Goal: Task Accomplishment & Management: Manage account settings

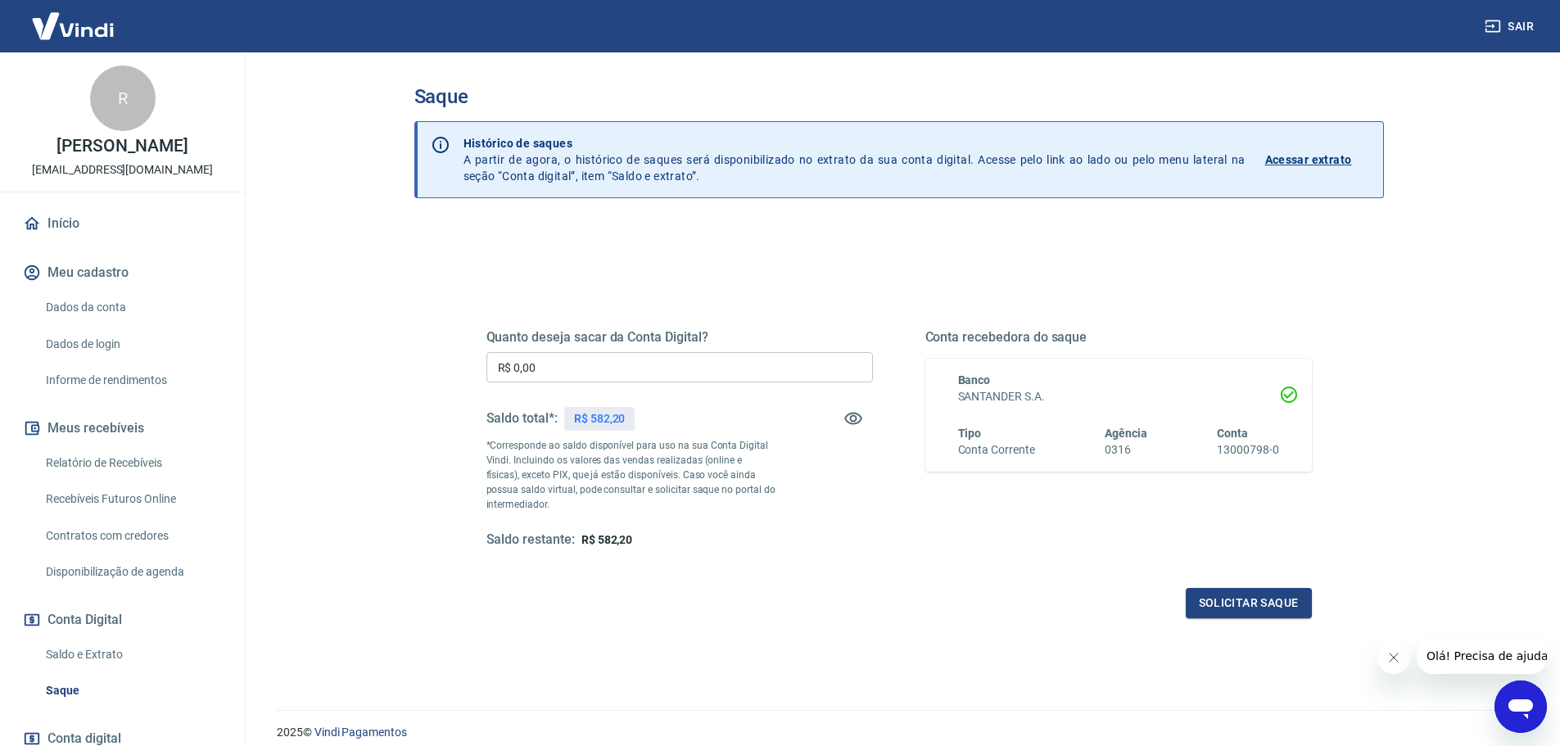
click at [97, 467] on link "Relatório de Recebíveis" at bounding box center [132, 463] width 186 height 34
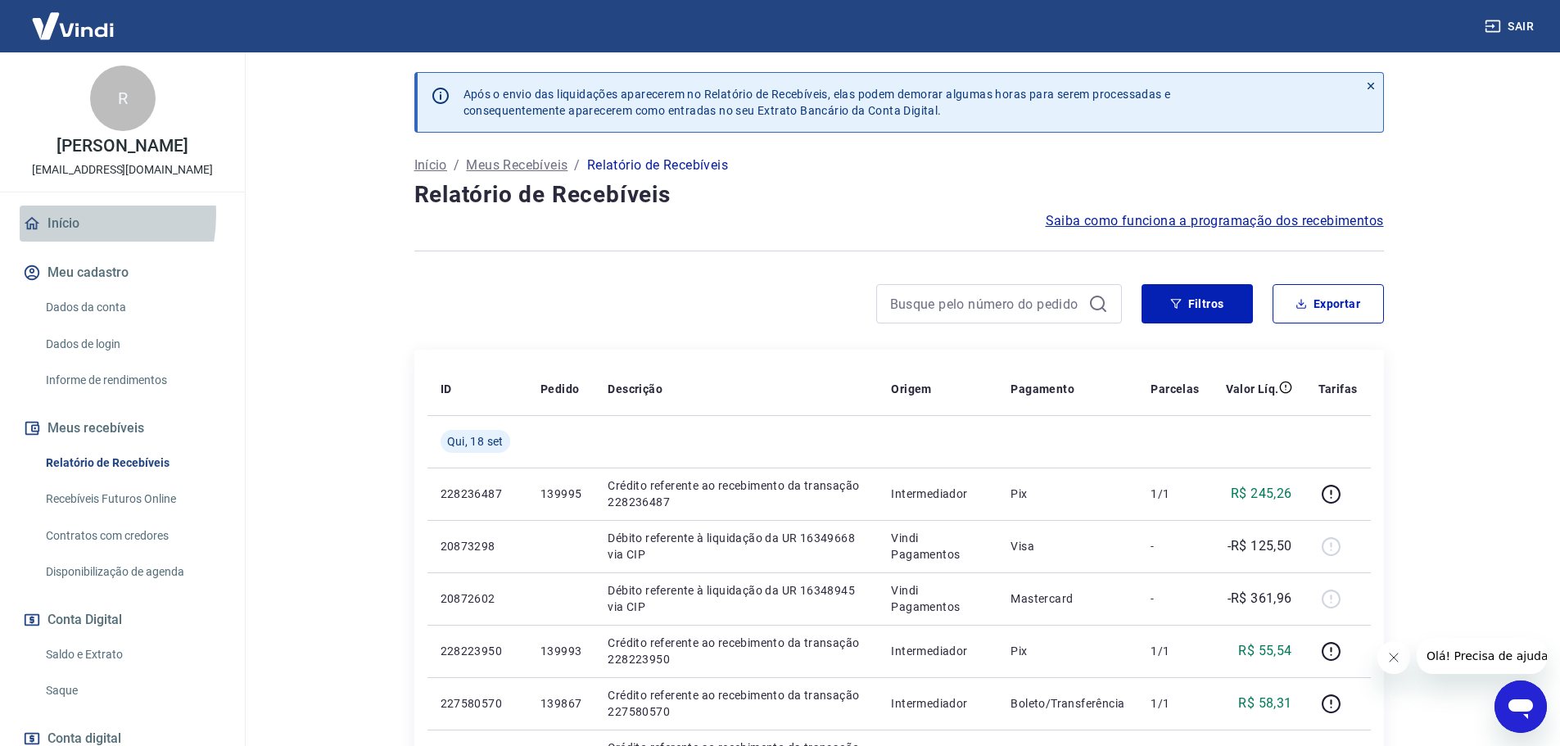
click at [53, 232] on link "Início" at bounding box center [122, 223] width 205 height 36
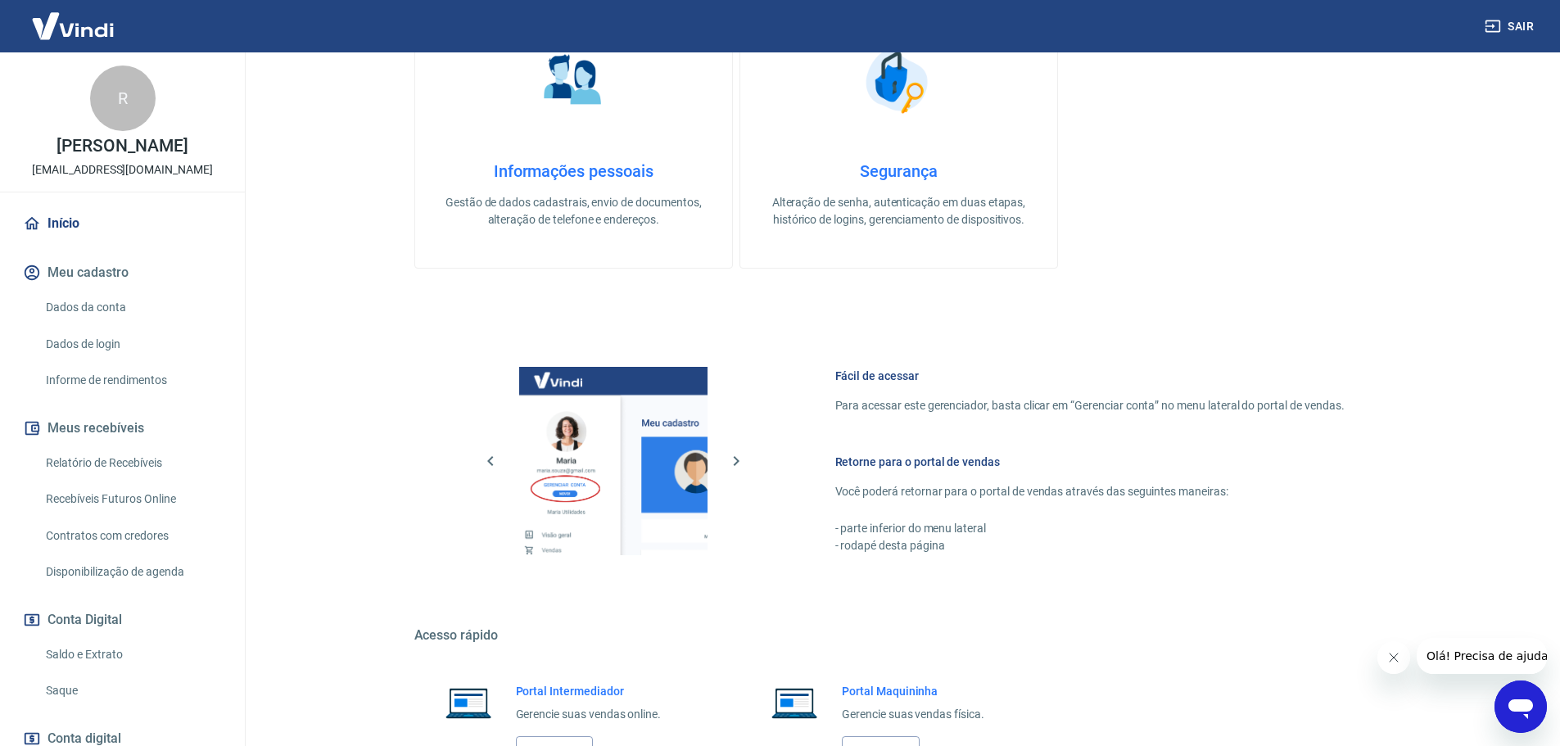
scroll to position [531, 0]
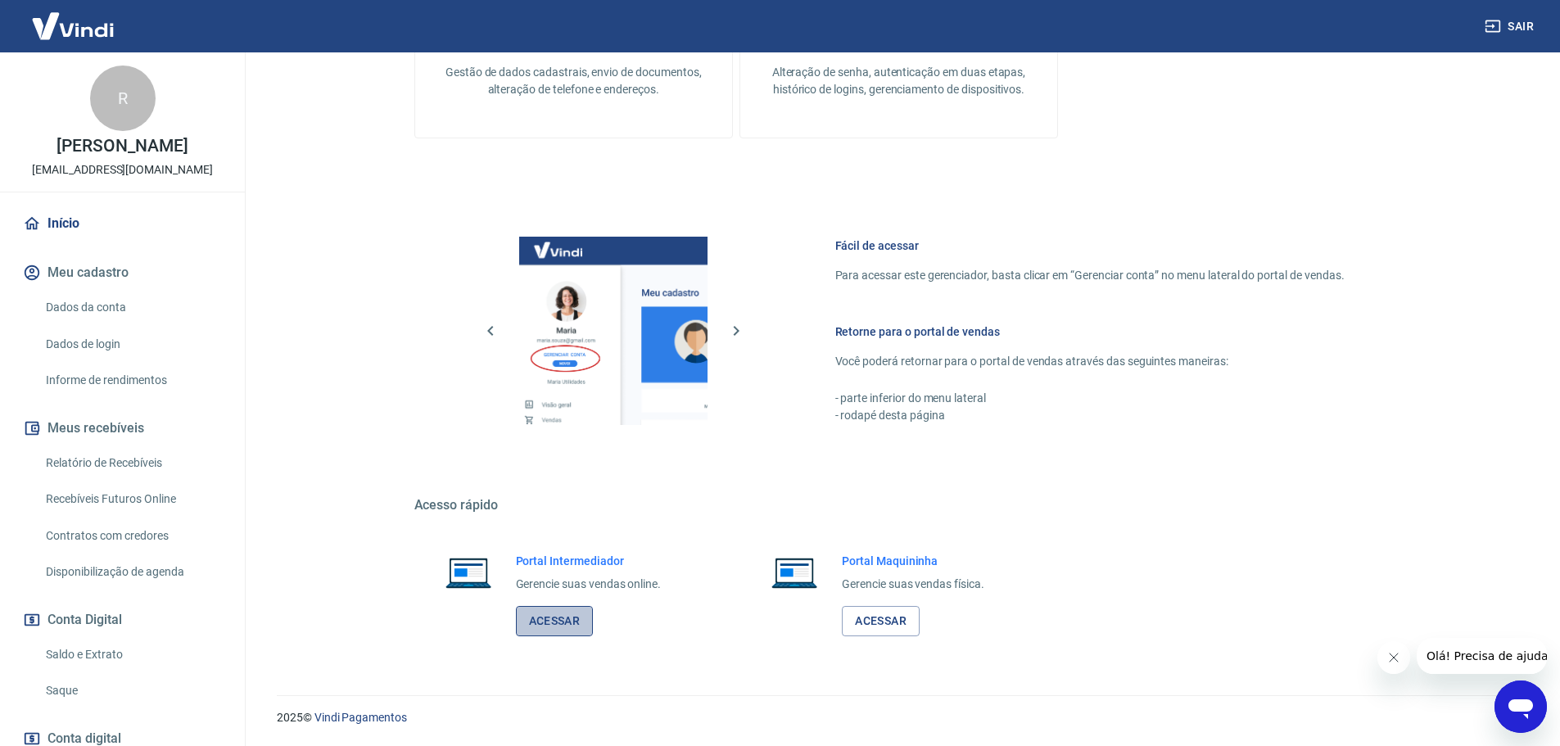
click at [555, 624] on link "Acessar" at bounding box center [555, 621] width 78 height 30
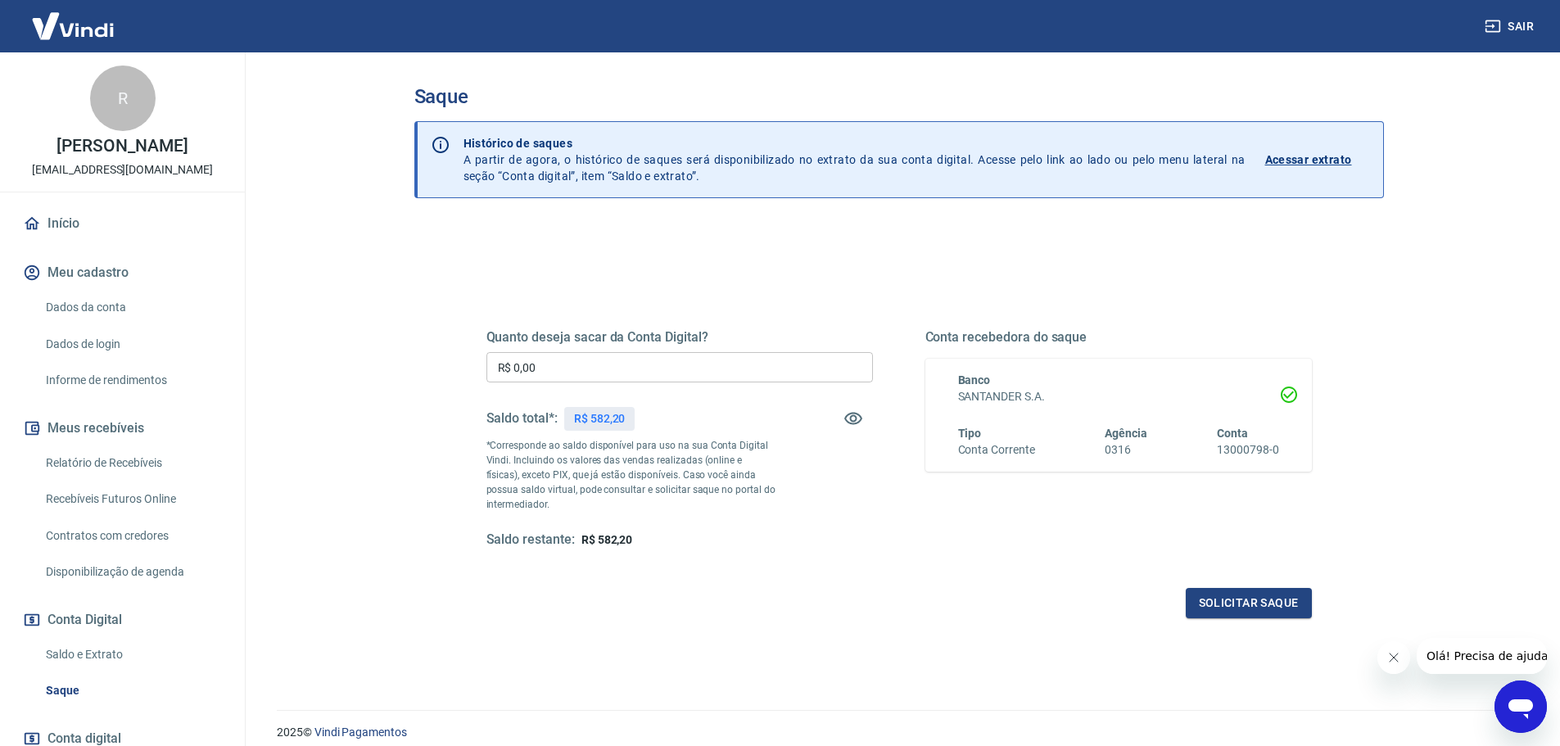
click at [568, 361] on input "R$ 0,00" at bounding box center [679, 367] width 386 height 30
type input "R$ 400,00"
click at [1271, 594] on button "Solicitar saque" at bounding box center [1249, 603] width 126 height 30
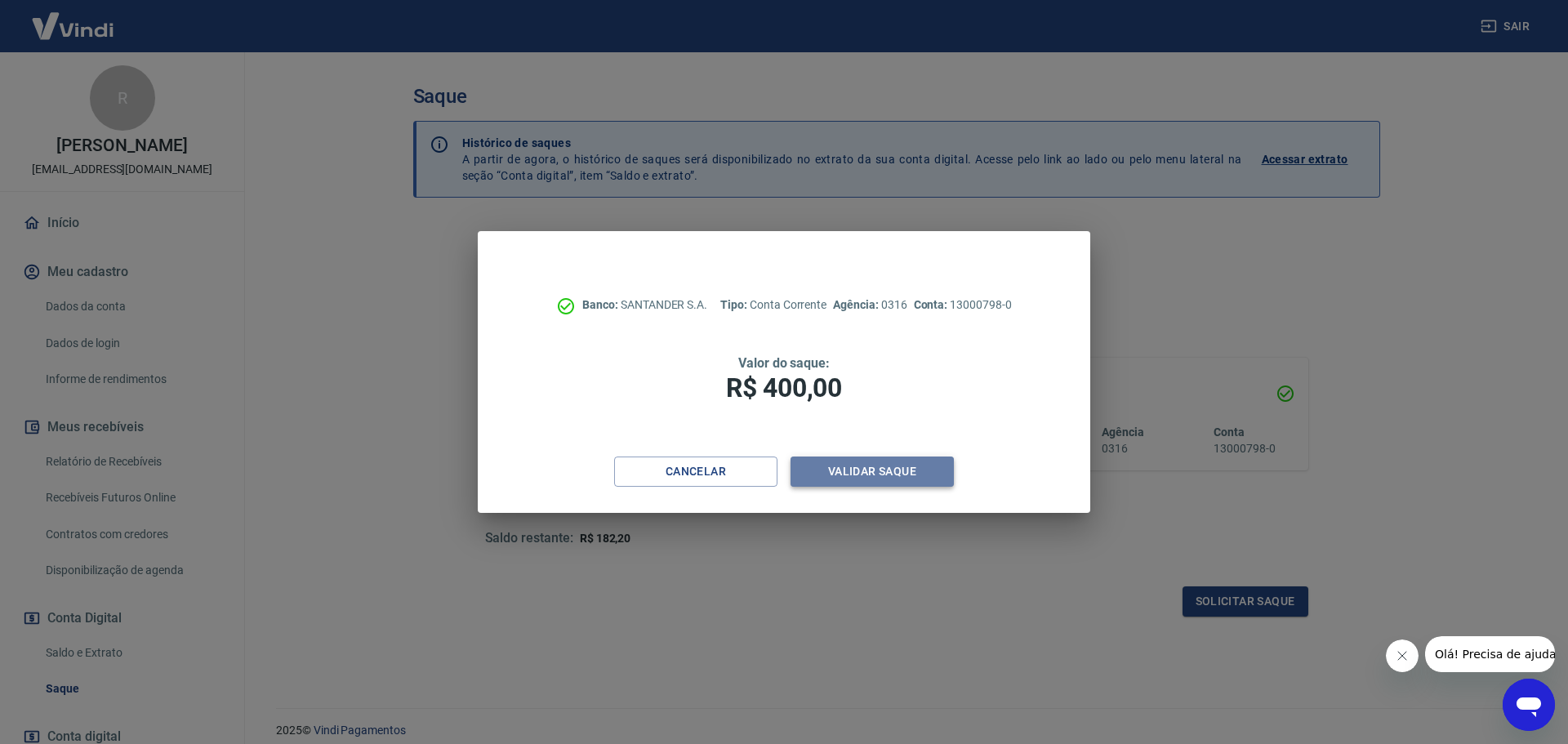
click at [845, 473] on button "Validar saque" at bounding box center [873, 472] width 164 height 30
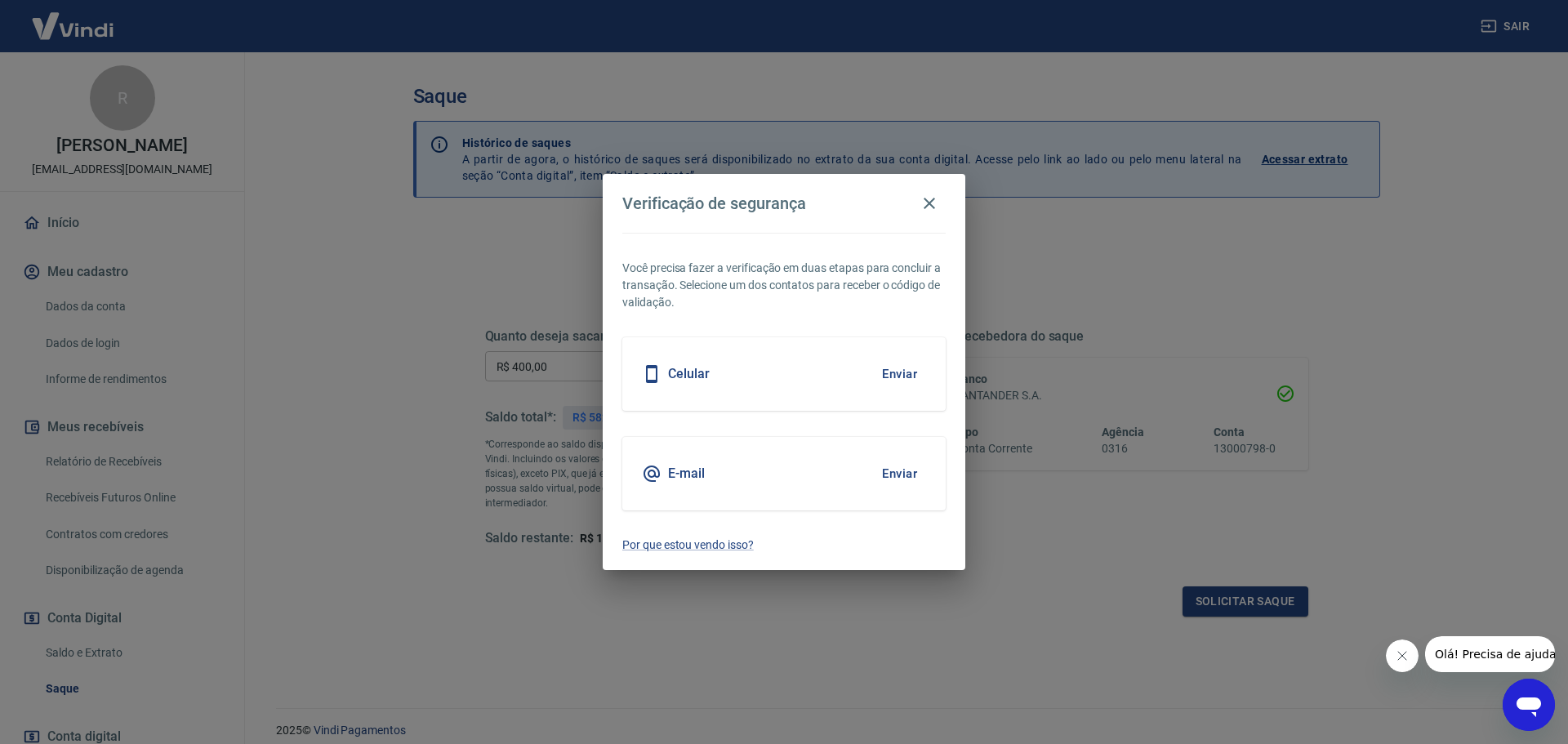
click at [904, 474] on button "Enviar" at bounding box center [899, 474] width 53 height 34
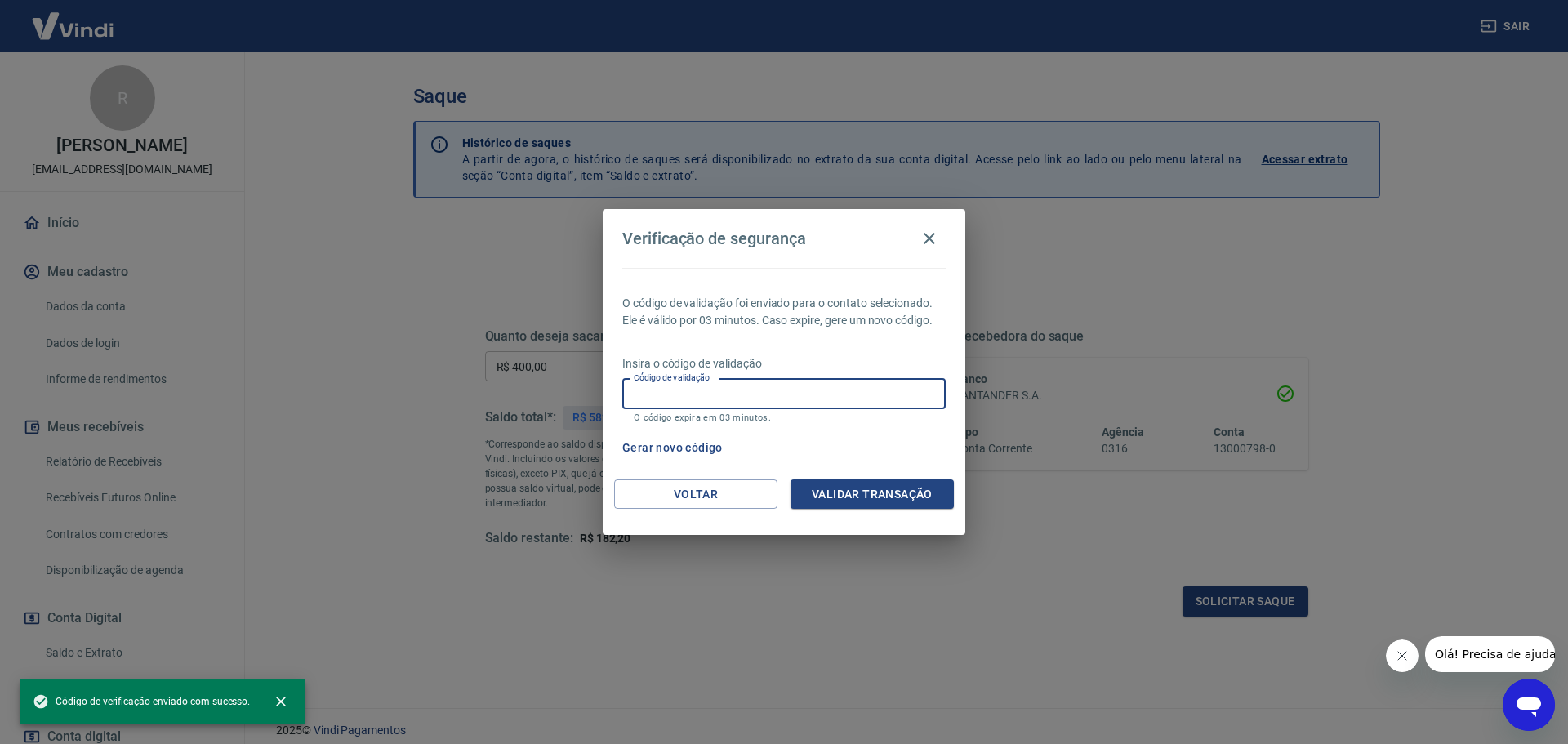
click at [676, 394] on input "Código de validação" at bounding box center [784, 394] width 323 height 30
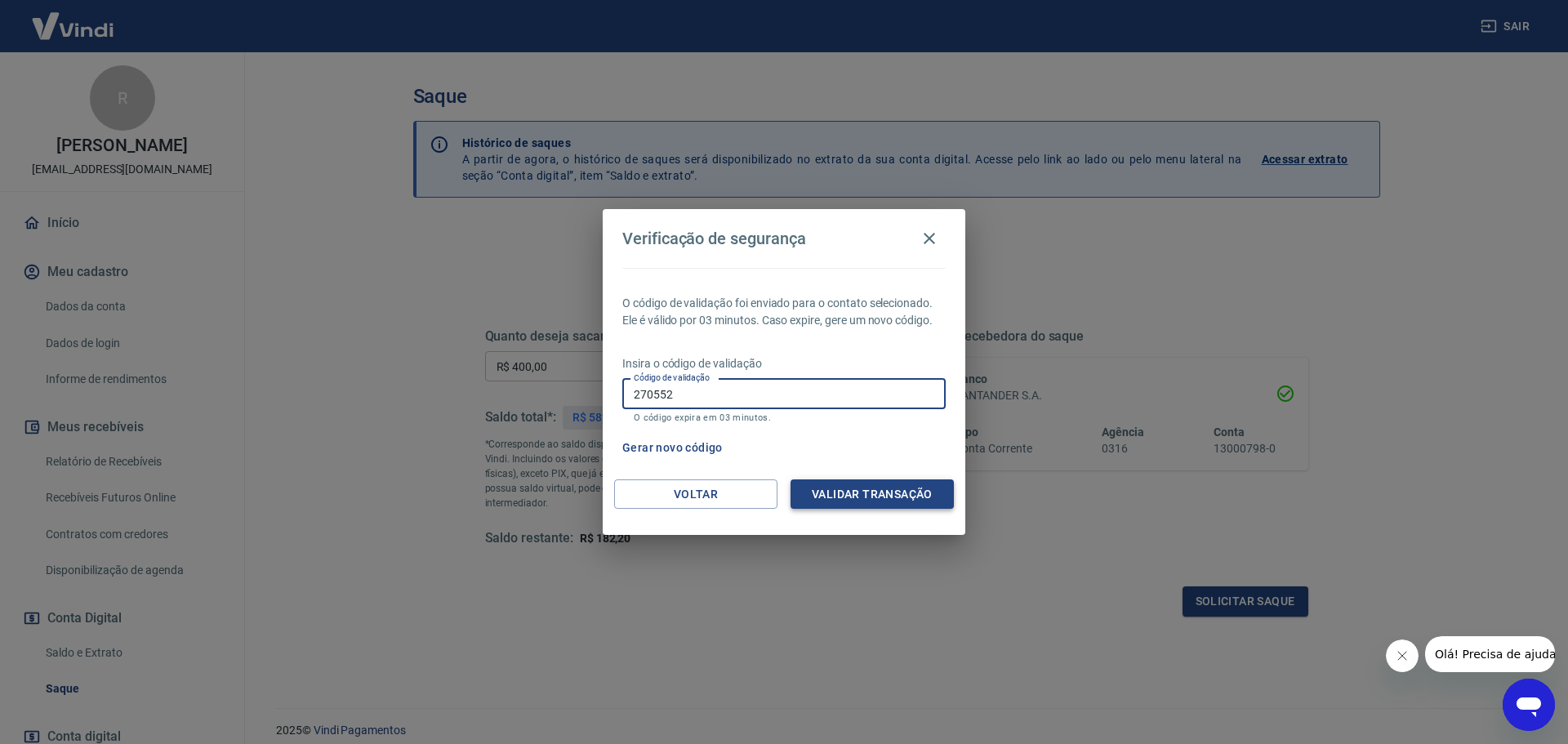
type input "270552"
click at [845, 498] on button "Validar transação" at bounding box center [873, 495] width 164 height 30
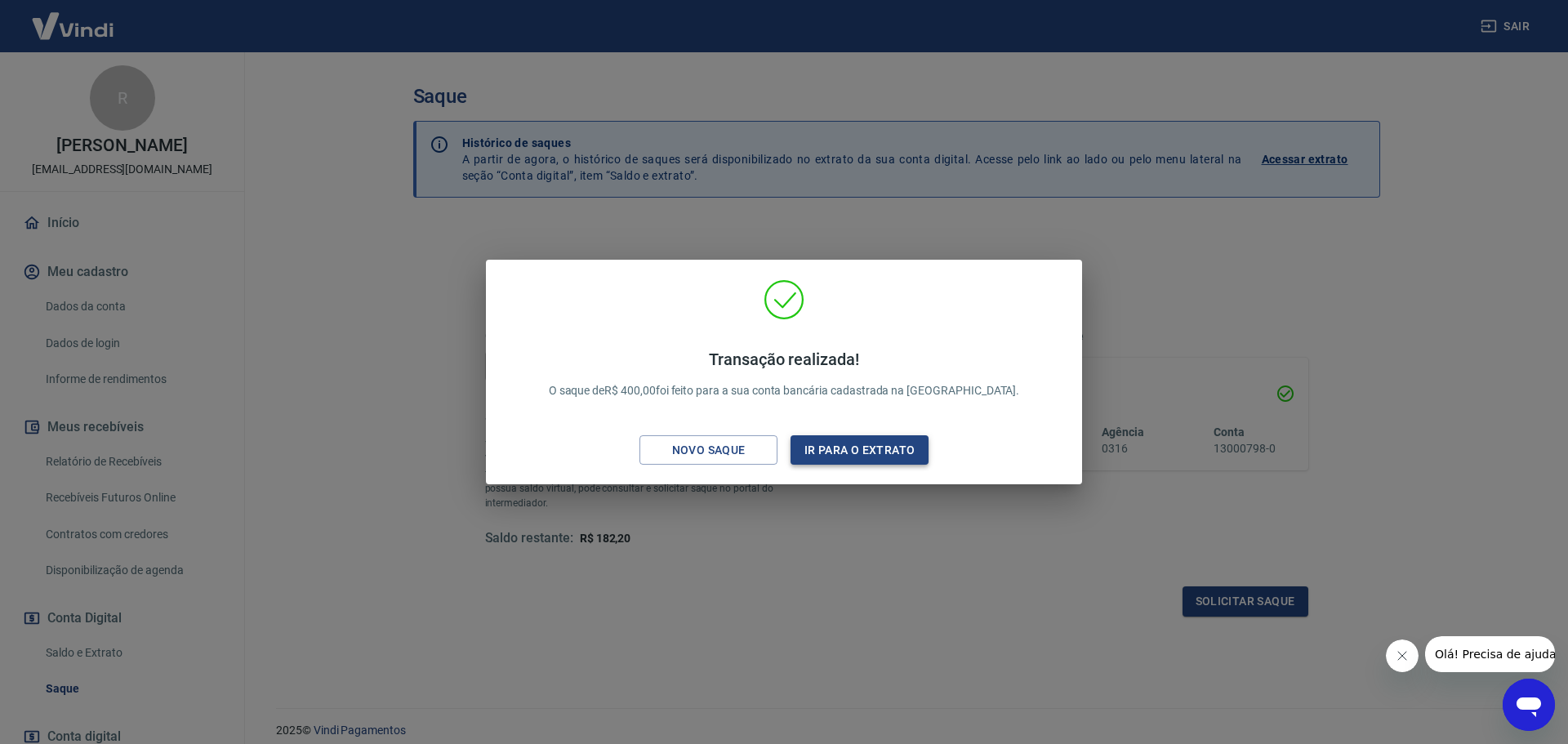
click at [849, 452] on button "Ir para o extrato" at bounding box center [860, 450] width 138 height 30
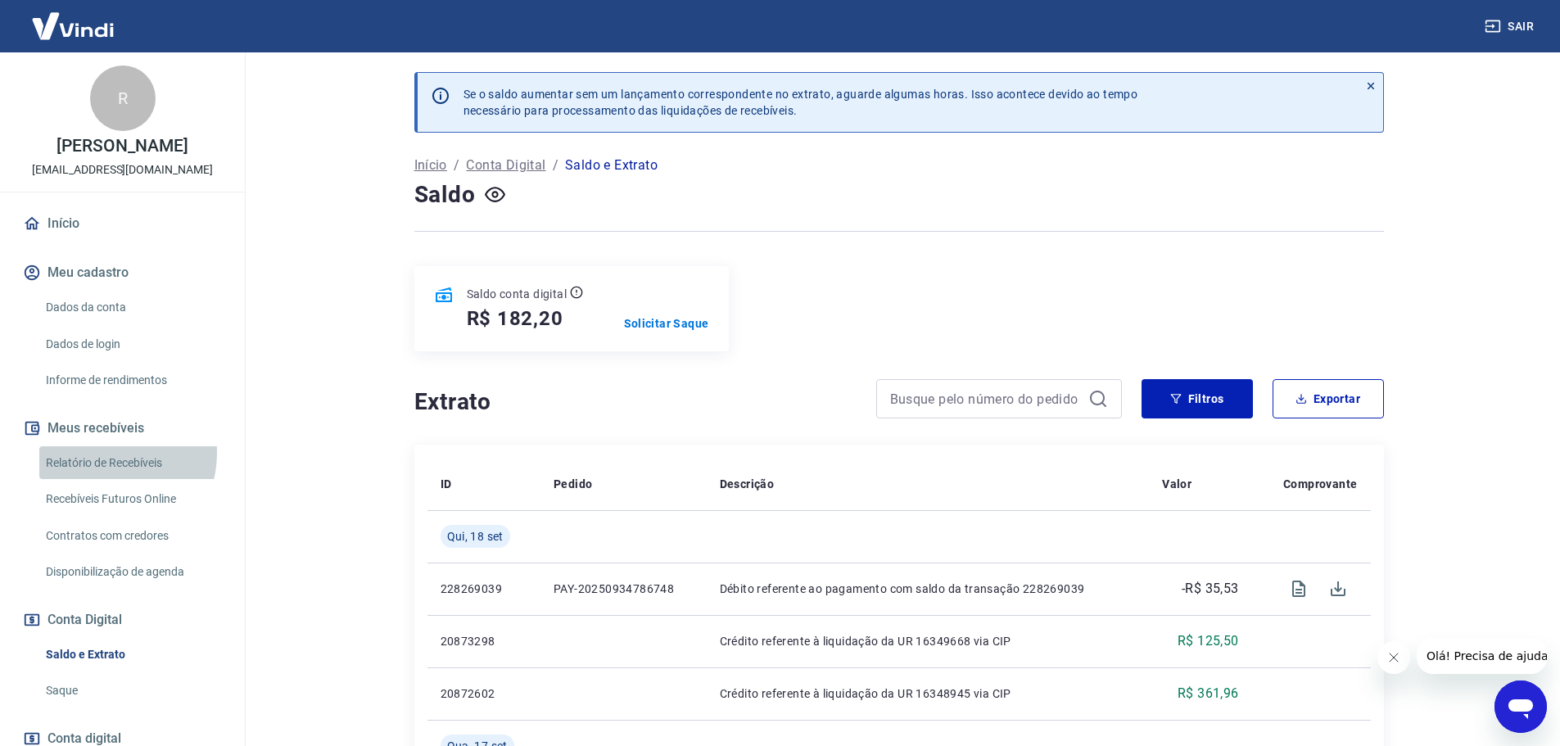
click at [102, 469] on link "Relatório de Recebíveis" at bounding box center [132, 463] width 186 height 34
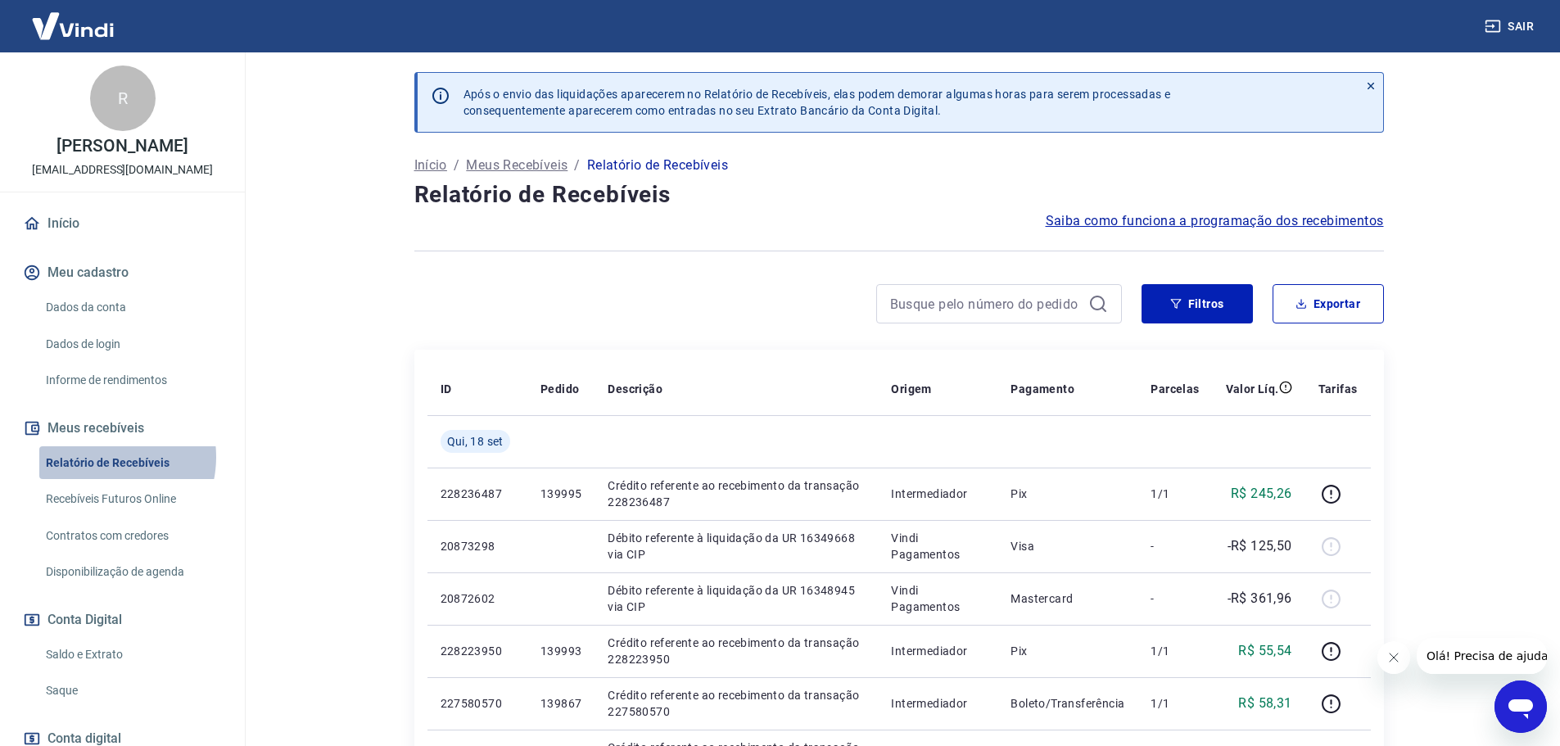
click at [100, 473] on link "Relatório de Recebíveis" at bounding box center [132, 463] width 186 height 34
click at [54, 242] on link "Início" at bounding box center [122, 223] width 205 height 36
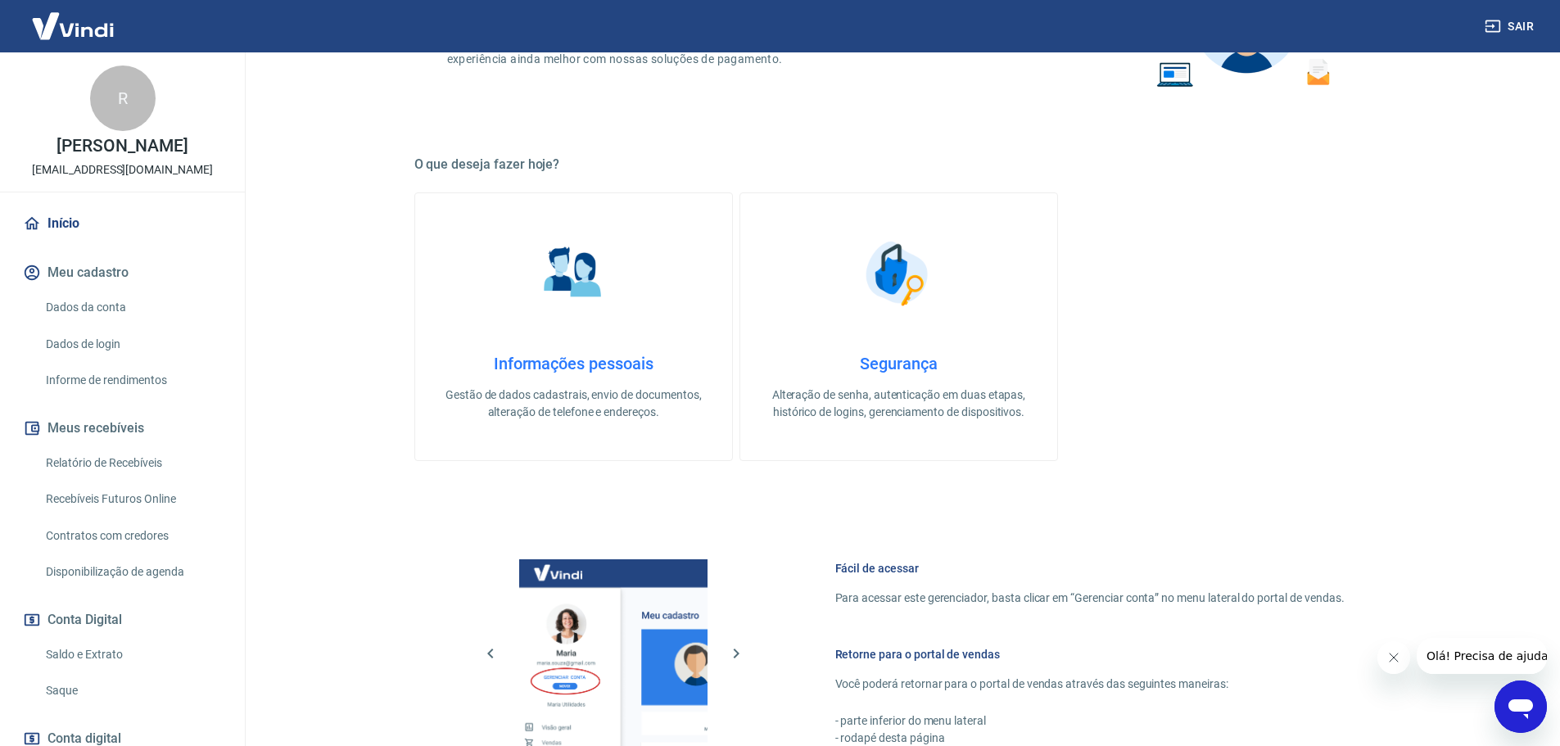
scroll to position [531, 0]
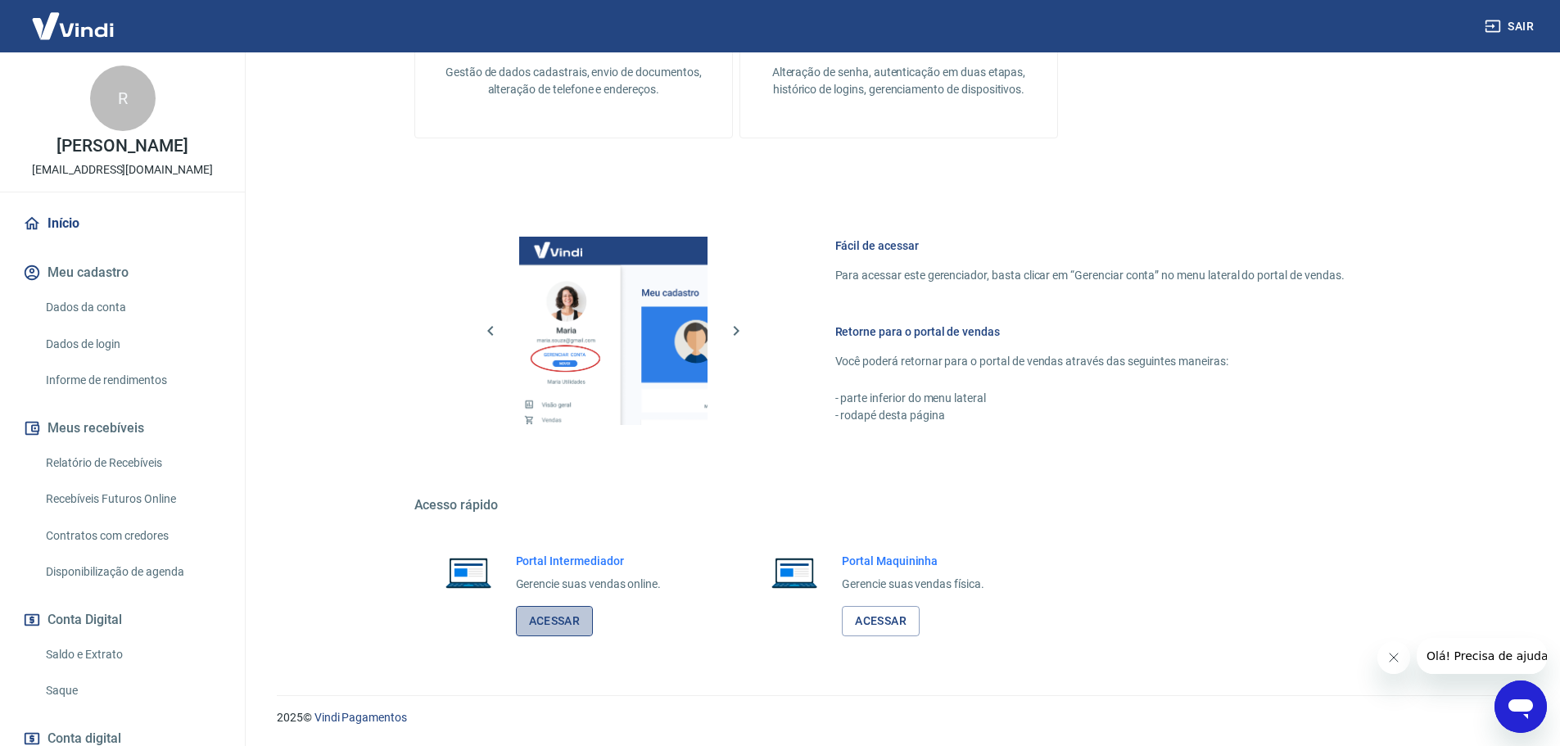
click at [527, 616] on link "Acessar" at bounding box center [555, 621] width 78 height 30
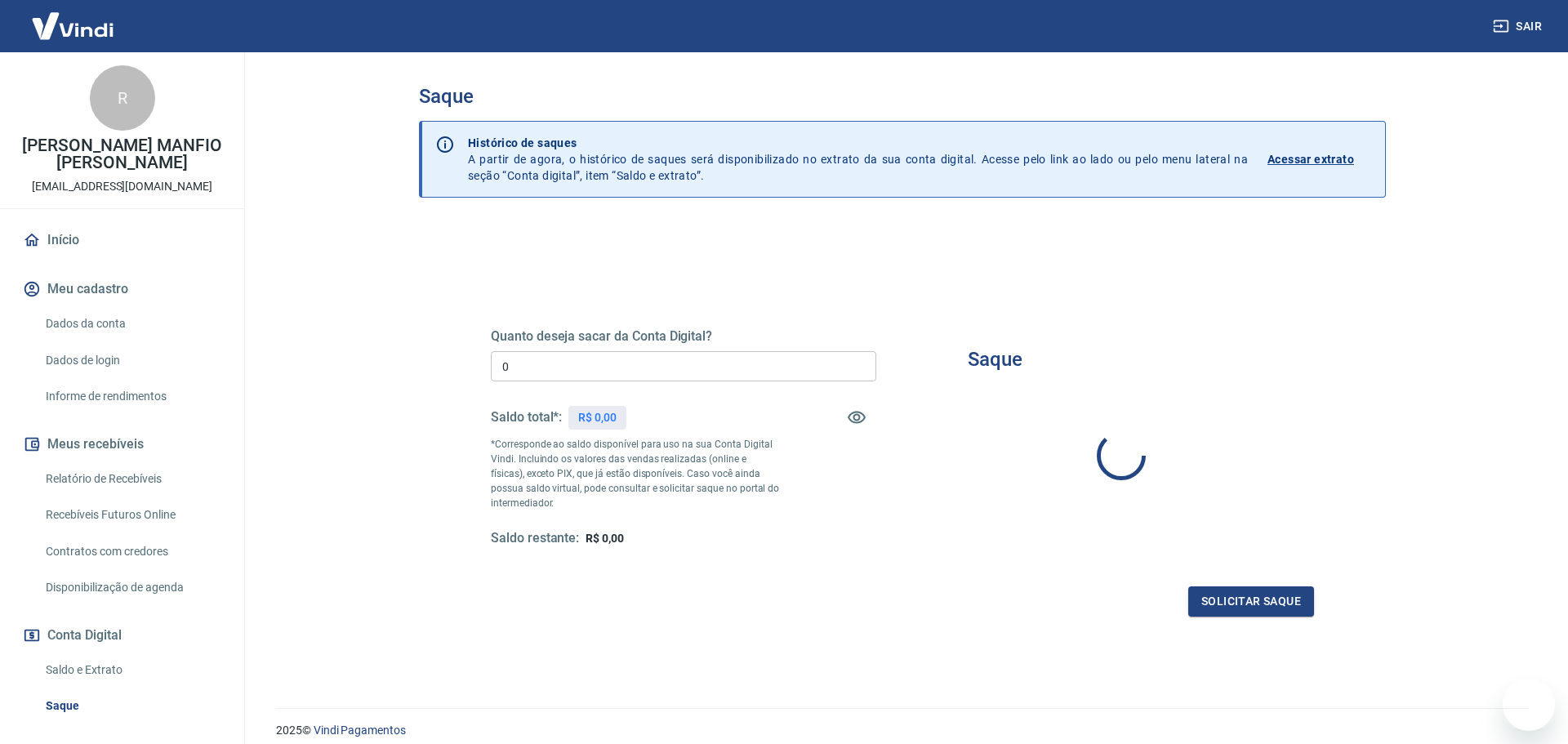
type input "R$ 0,00"
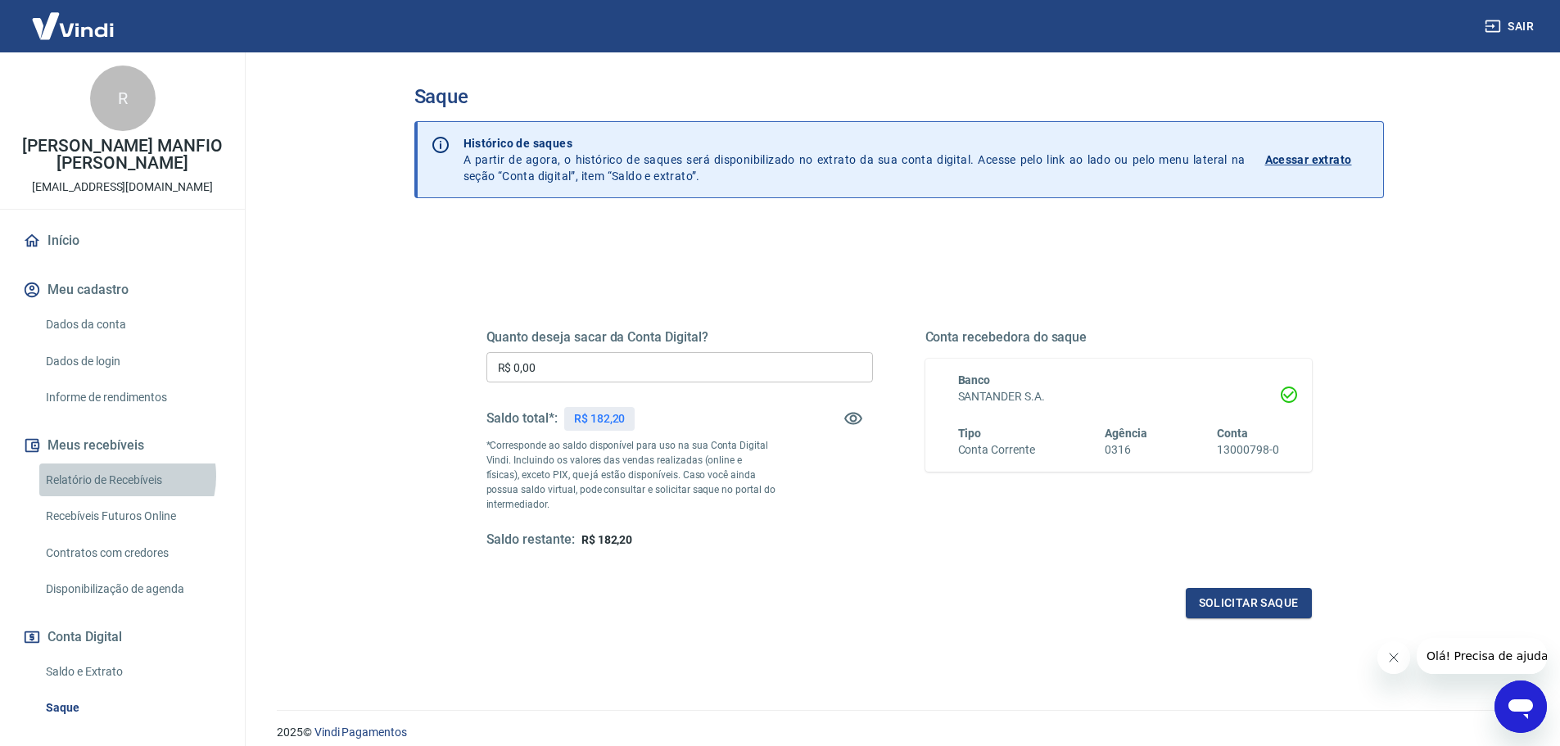
click at [126, 476] on link "Relatório de Recebíveis" at bounding box center [132, 480] width 186 height 34
